Goal: Transaction & Acquisition: Purchase product/service

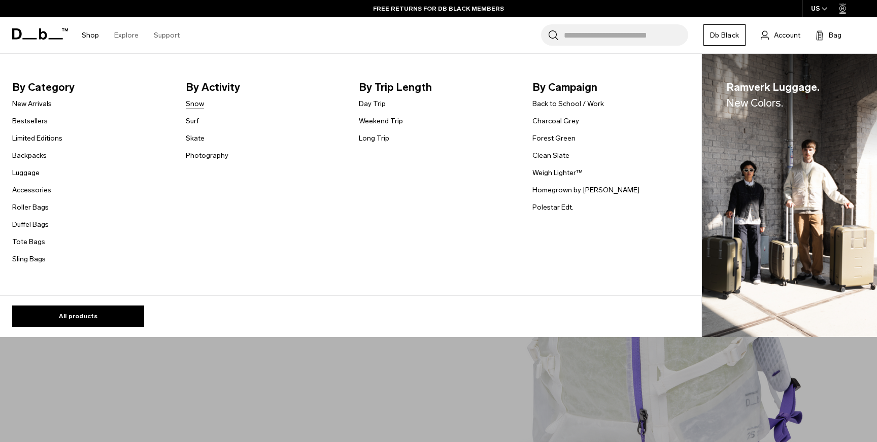
click at [194, 103] on link "Snow" at bounding box center [195, 103] width 18 height 11
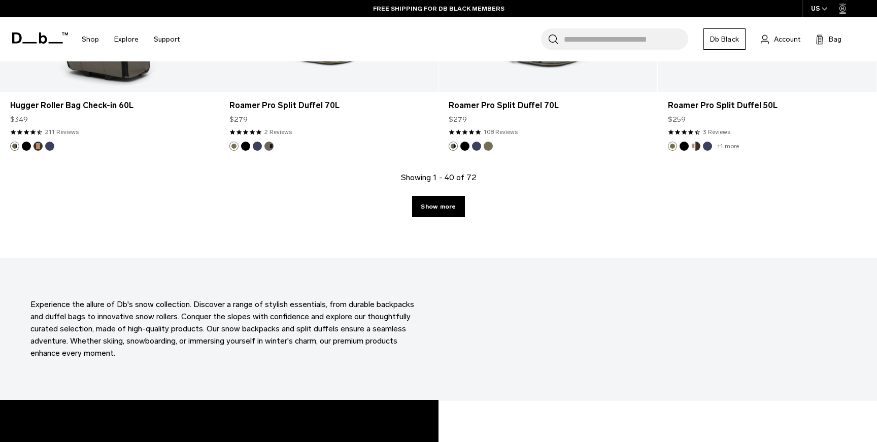
scroll to position [3307, 0]
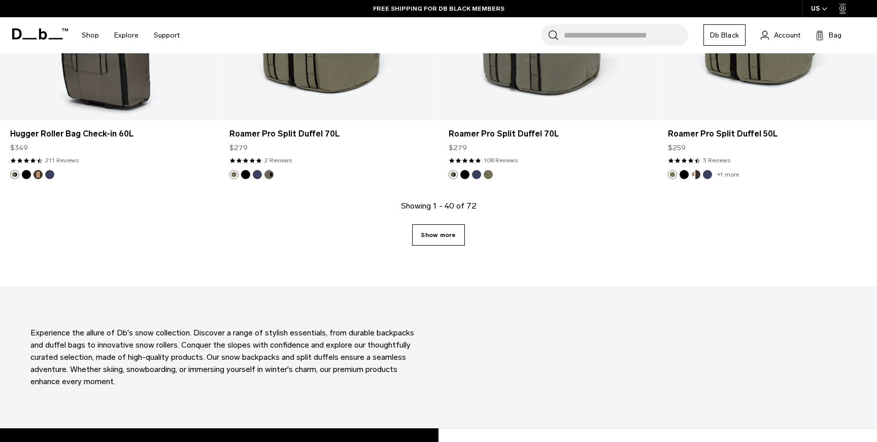
click at [443, 233] on link "Show more" at bounding box center [438, 234] width 52 height 21
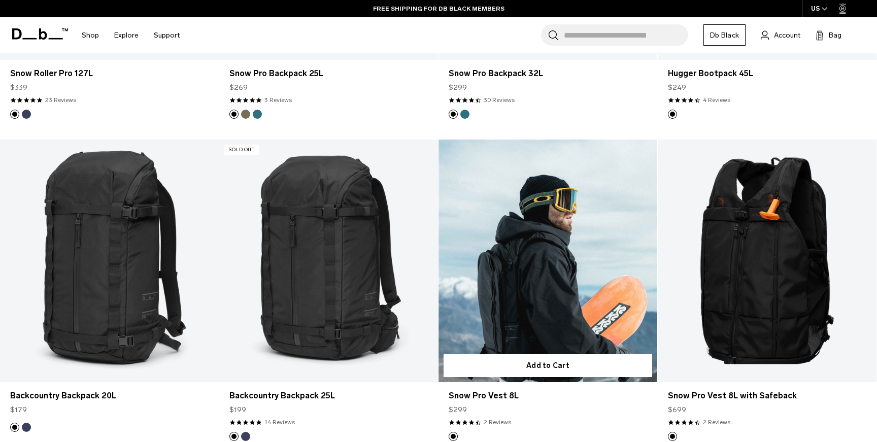
scroll to position [457, 0]
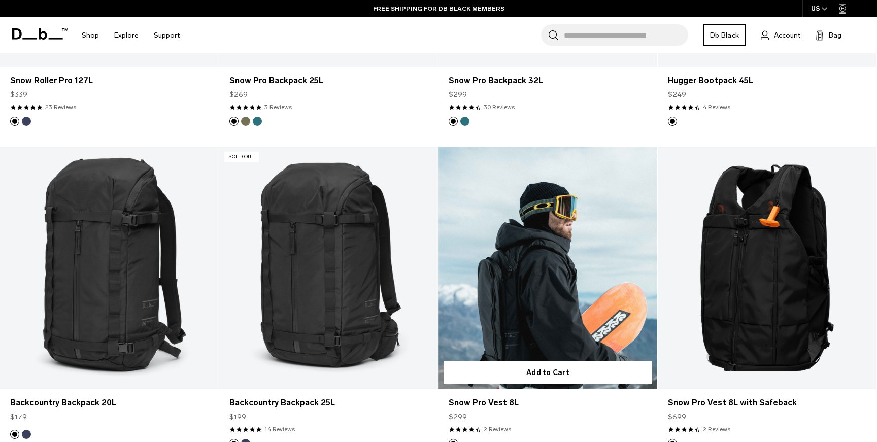
click at [524, 239] on link "Snow Pro Vest 8L" at bounding box center [547, 268] width 219 height 243
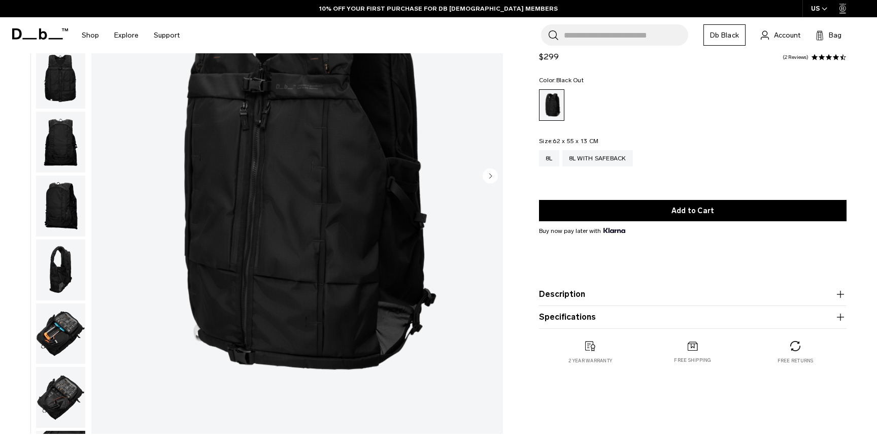
click at [66, 83] on img "button" at bounding box center [60, 78] width 49 height 61
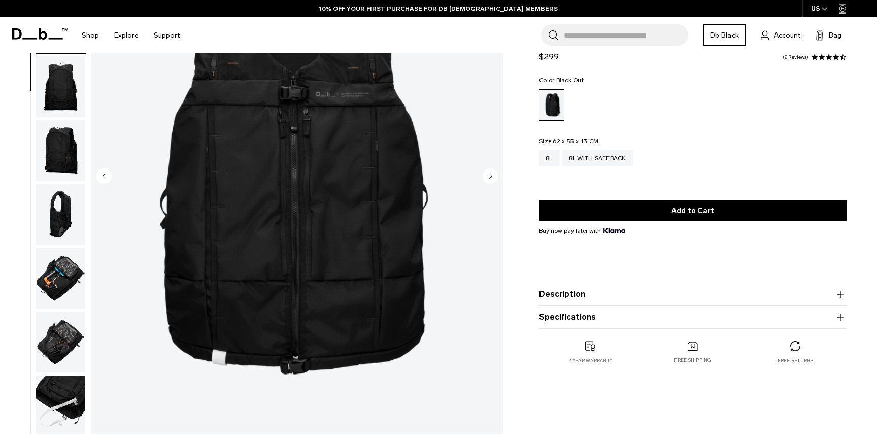
scroll to position [58, 0]
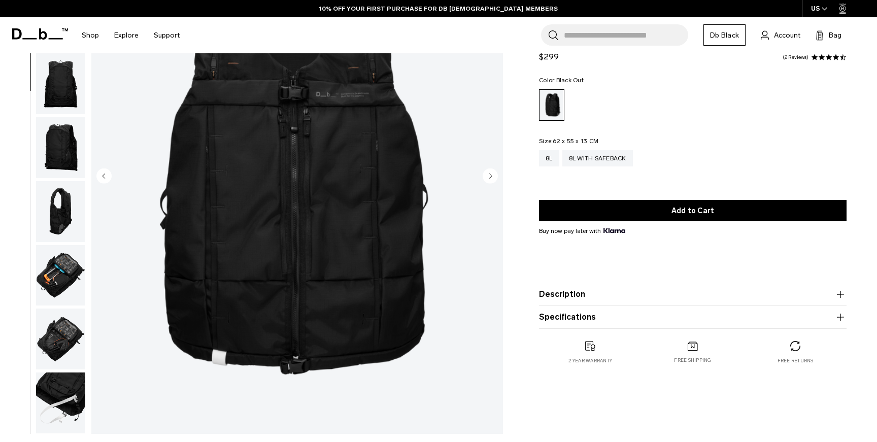
click at [57, 133] on img "button" at bounding box center [60, 147] width 49 height 61
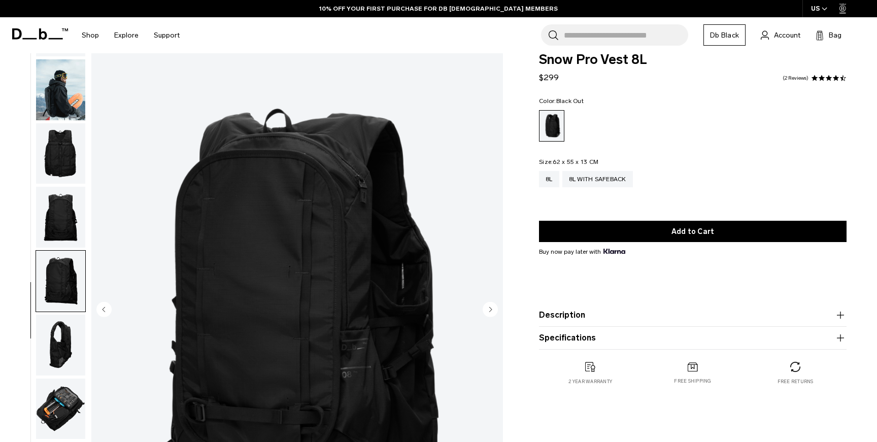
scroll to position [0, 0]
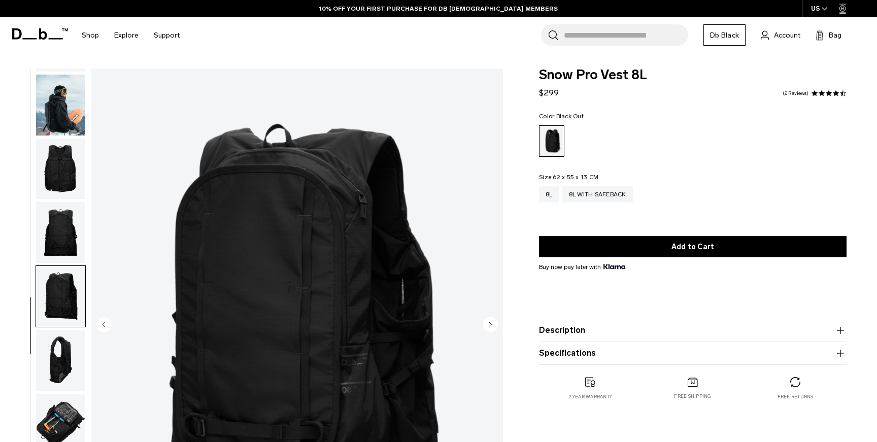
click at [68, 181] on img "button" at bounding box center [60, 169] width 49 height 61
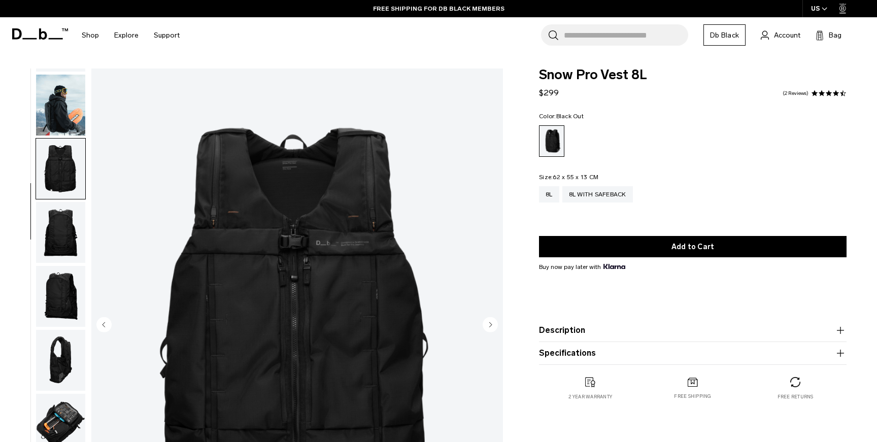
click at [57, 112] on img "button" at bounding box center [60, 105] width 49 height 61
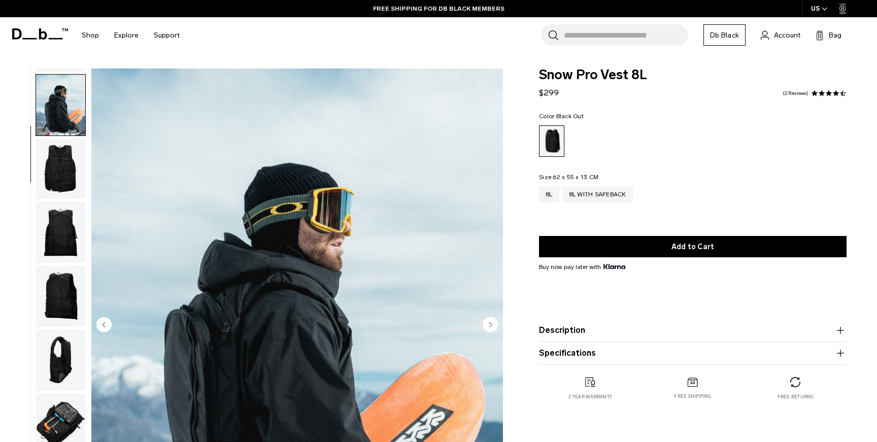
click at [599, 327] on button "Description" at bounding box center [692, 330] width 307 height 12
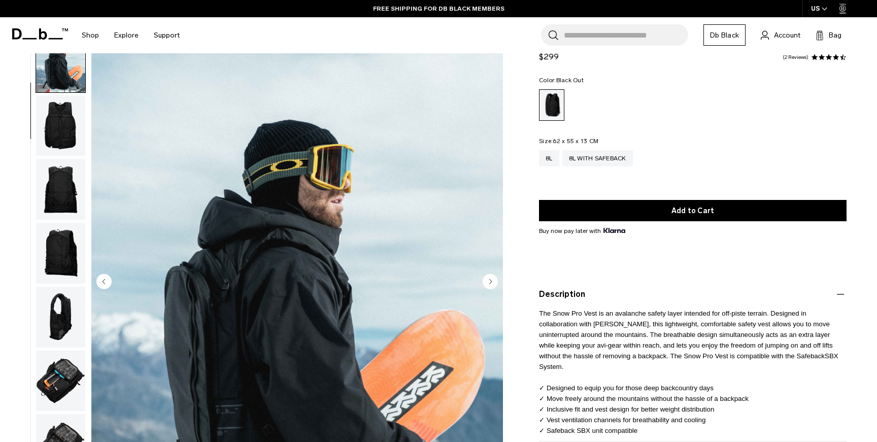
scroll to position [44, 0]
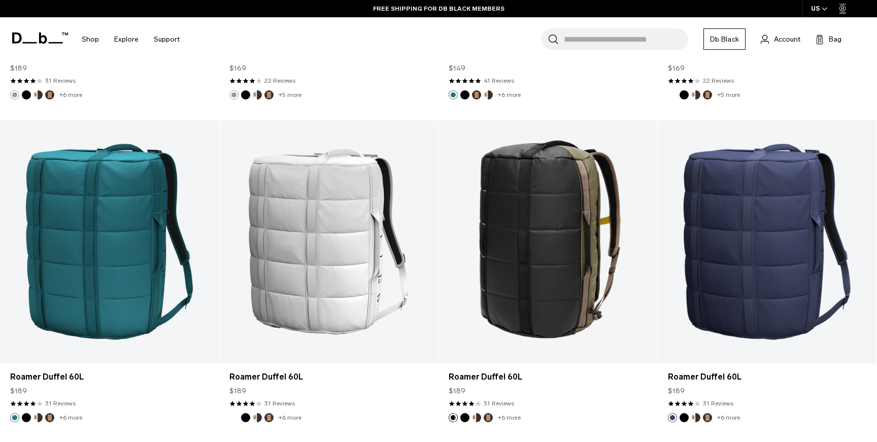
scroll to position [2160, 0]
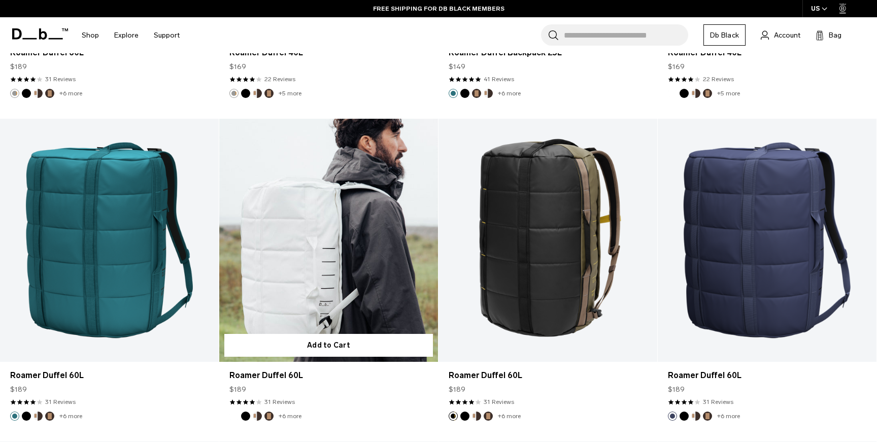
click at [331, 207] on link "Roamer Duffel 60L" at bounding box center [328, 240] width 219 height 243
